Goal: Transaction & Acquisition: Download file/media

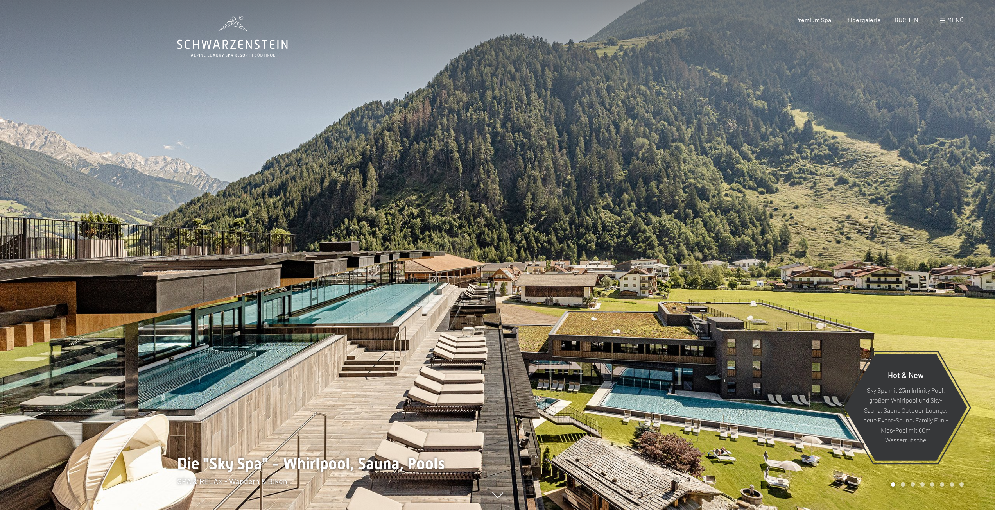
click at [963, 20] on span "Menü" at bounding box center [955, 19] width 16 height 7
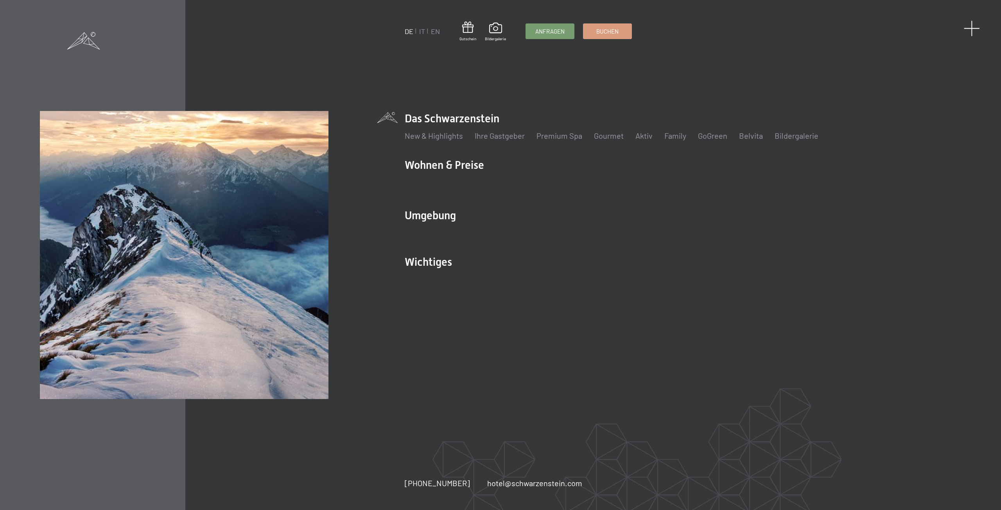
click at [967, 29] on span at bounding box center [972, 28] width 16 height 16
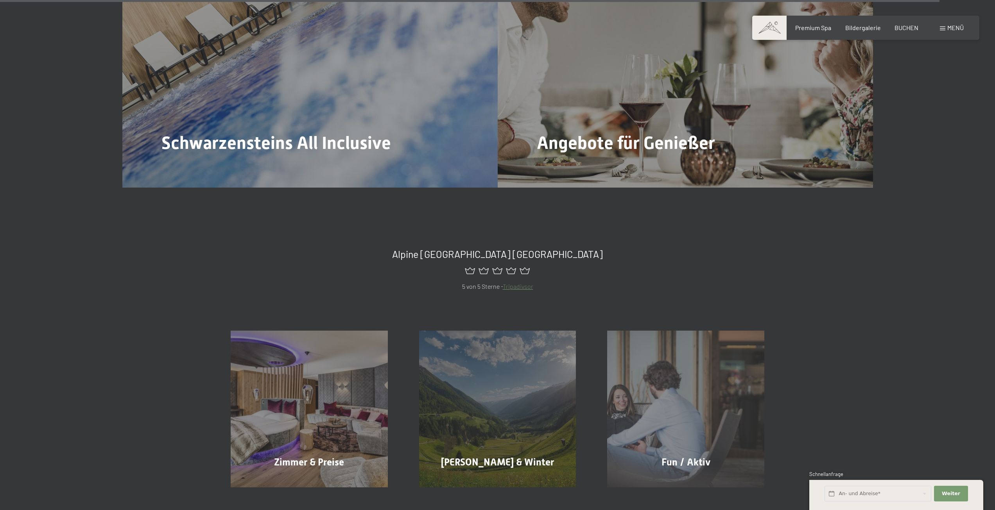
scroll to position [4921, 0]
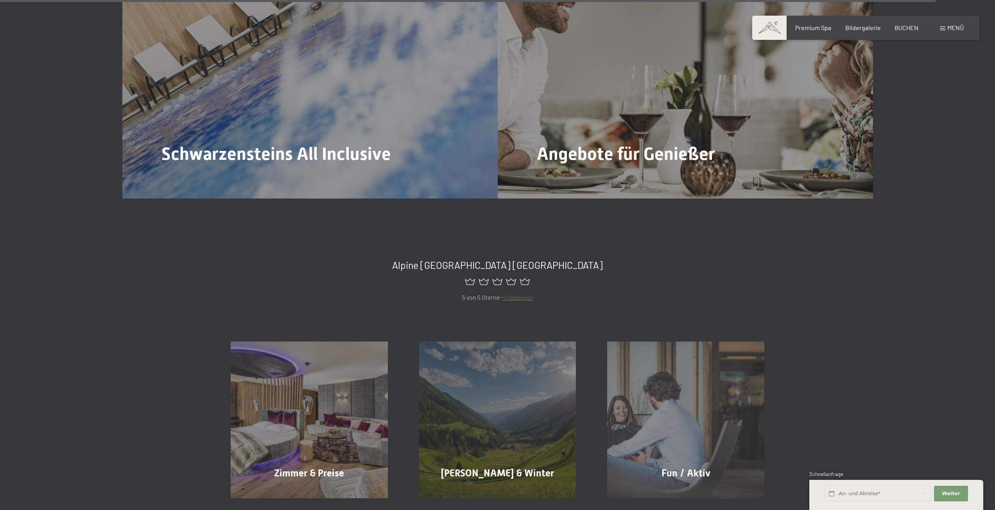
click at [955, 23] on div "Menü" at bounding box center [952, 27] width 24 height 9
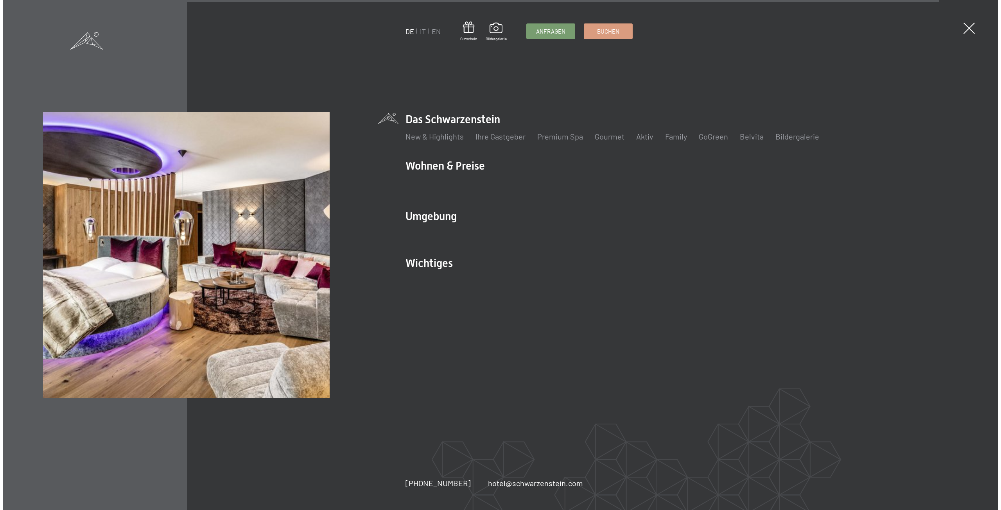
scroll to position [4936, 0]
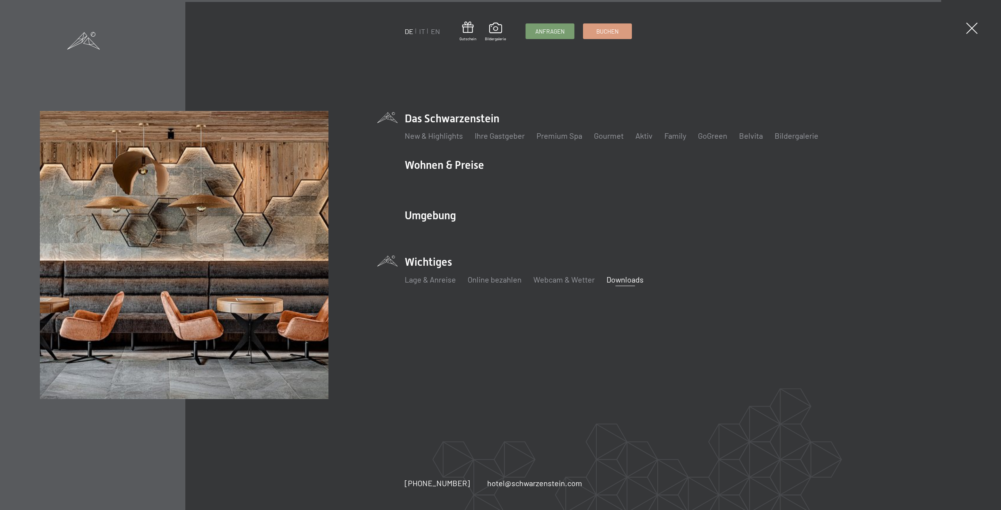
click at [619, 282] on link "Downloads" at bounding box center [624, 279] width 37 height 9
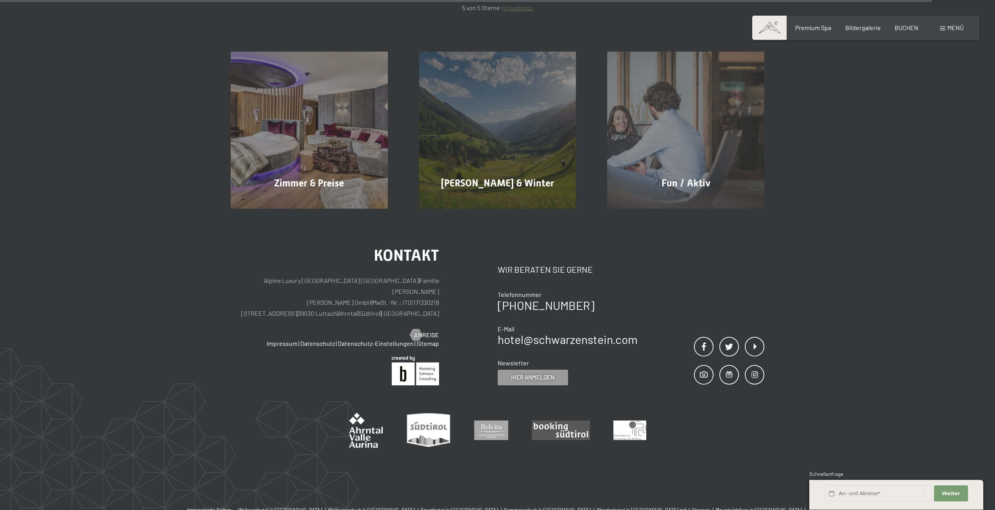
scroll to position [608, 0]
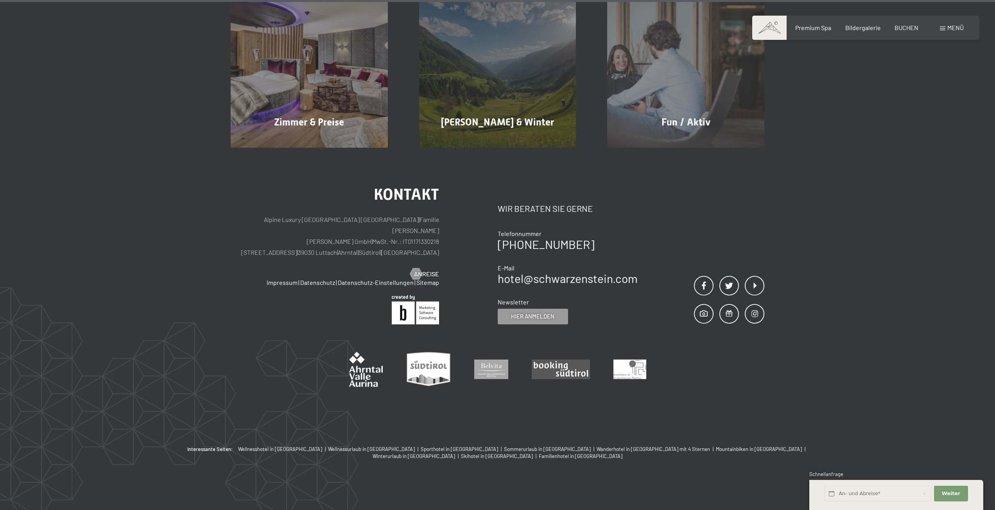
click at [773, 23] on span at bounding box center [769, 28] width 34 height 24
